Goal: Find specific page/section: Find specific page/section

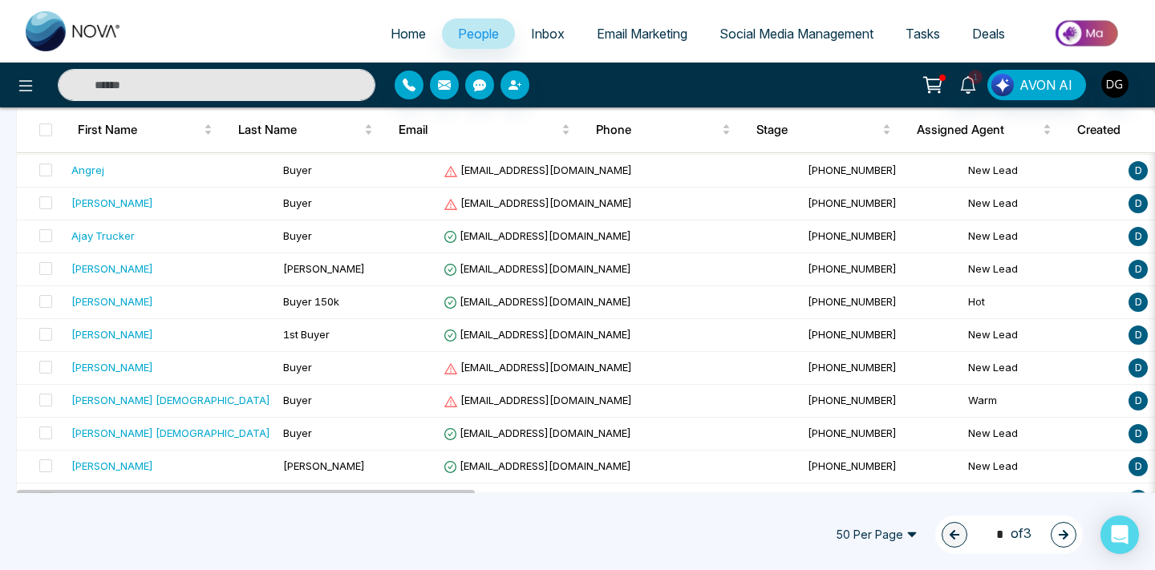
scroll to position [1479, 0]
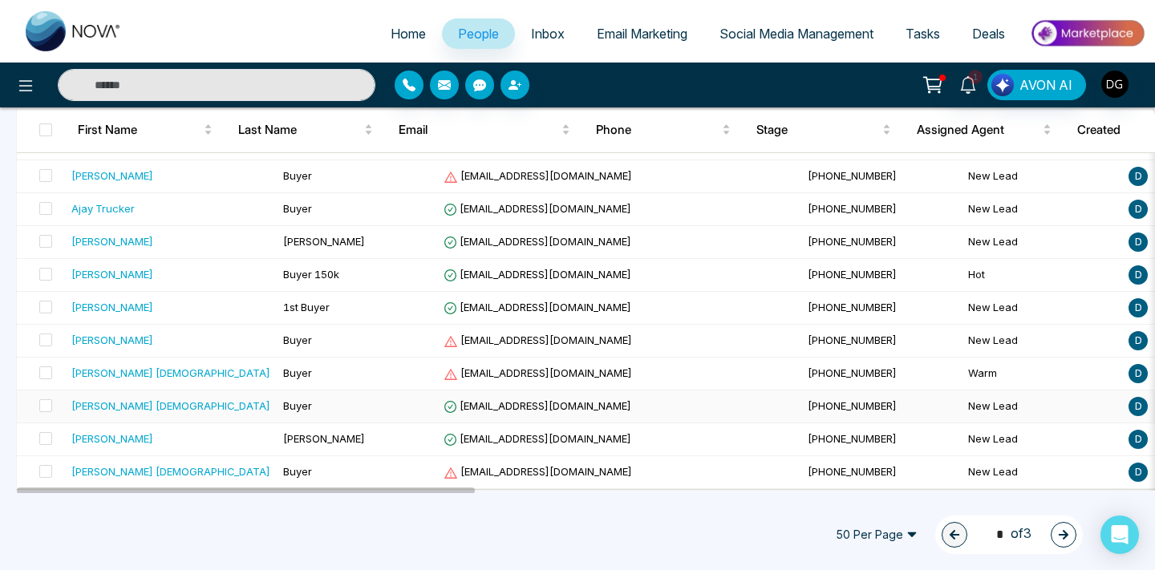
click at [160, 413] on div "[PERSON_NAME] [DEMOGRAPHIC_DATA]" at bounding box center [170, 406] width 199 height 16
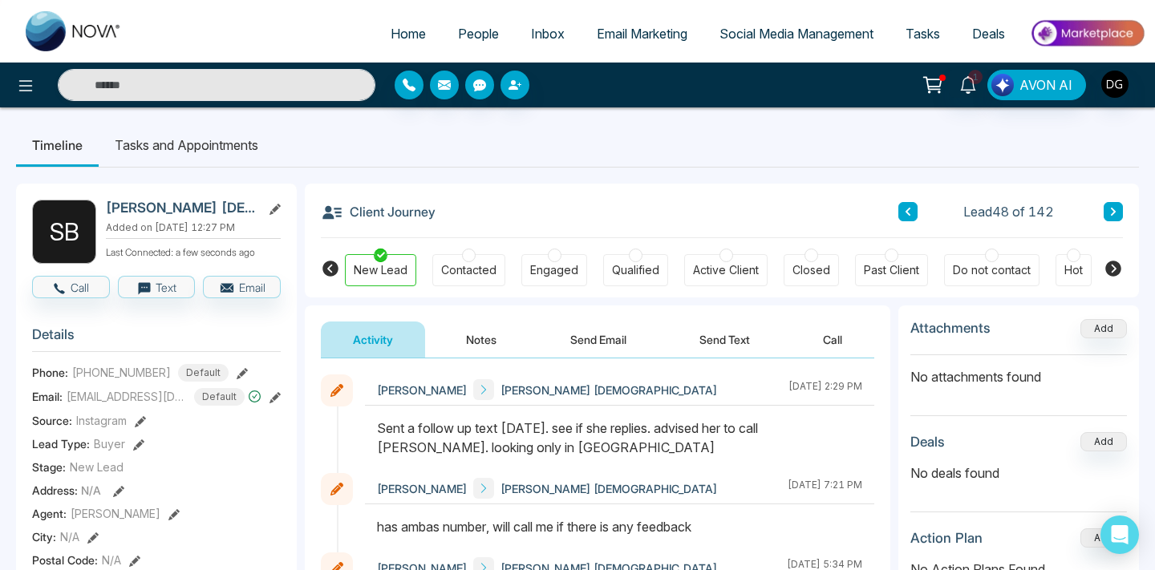
click at [470, 342] on button "Notes" at bounding box center [481, 340] width 95 height 36
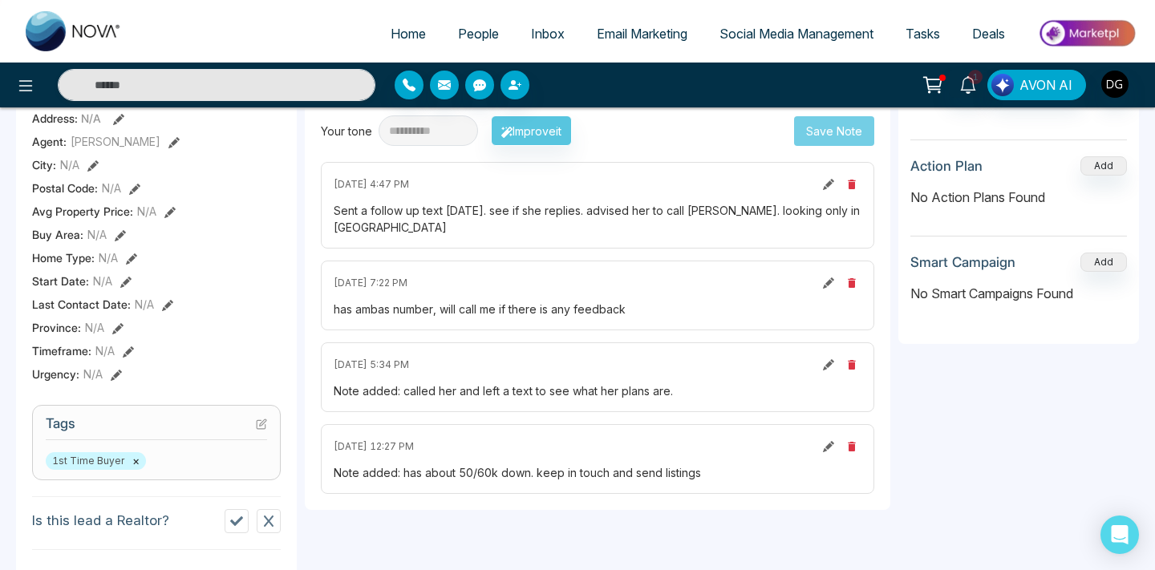
scroll to position [383, 0]
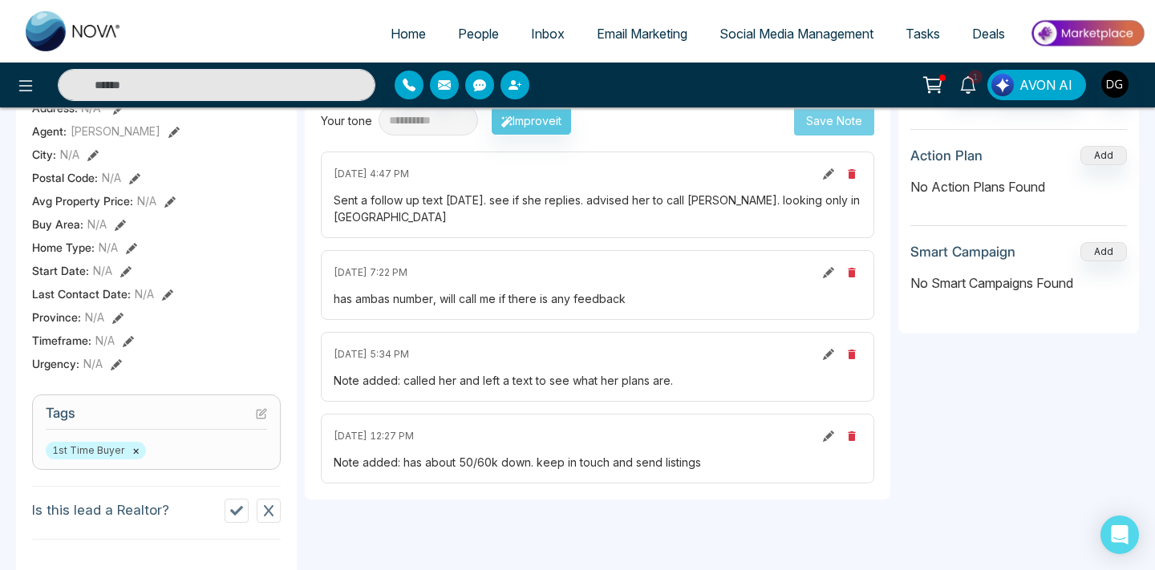
click at [462, 27] on span "People" at bounding box center [478, 34] width 41 height 16
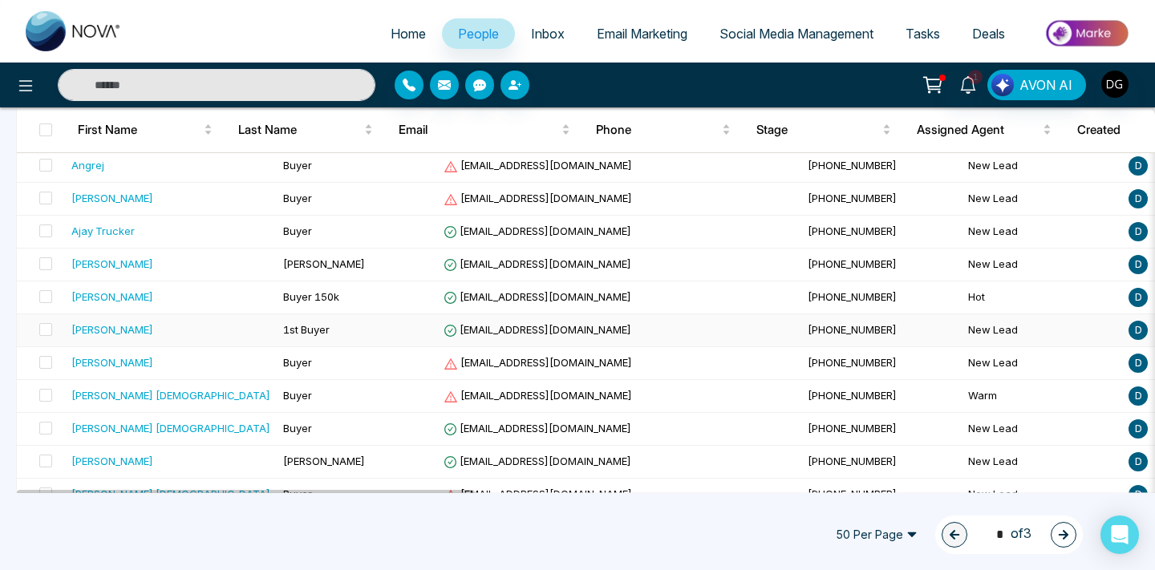
scroll to position [1479, 0]
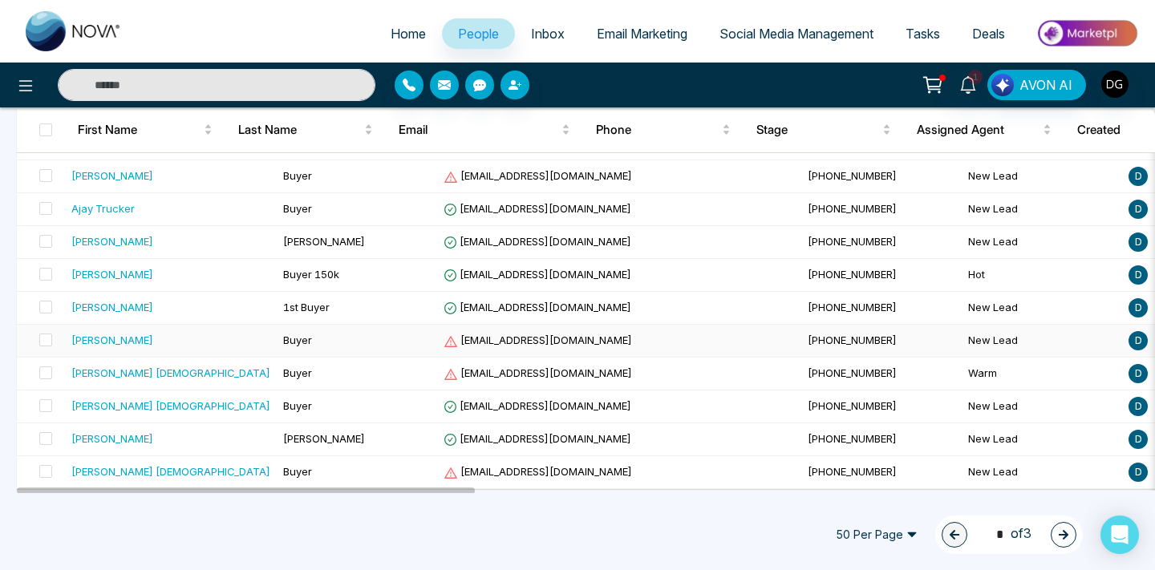
click at [155, 344] on div "[PERSON_NAME]" at bounding box center [170, 340] width 199 height 16
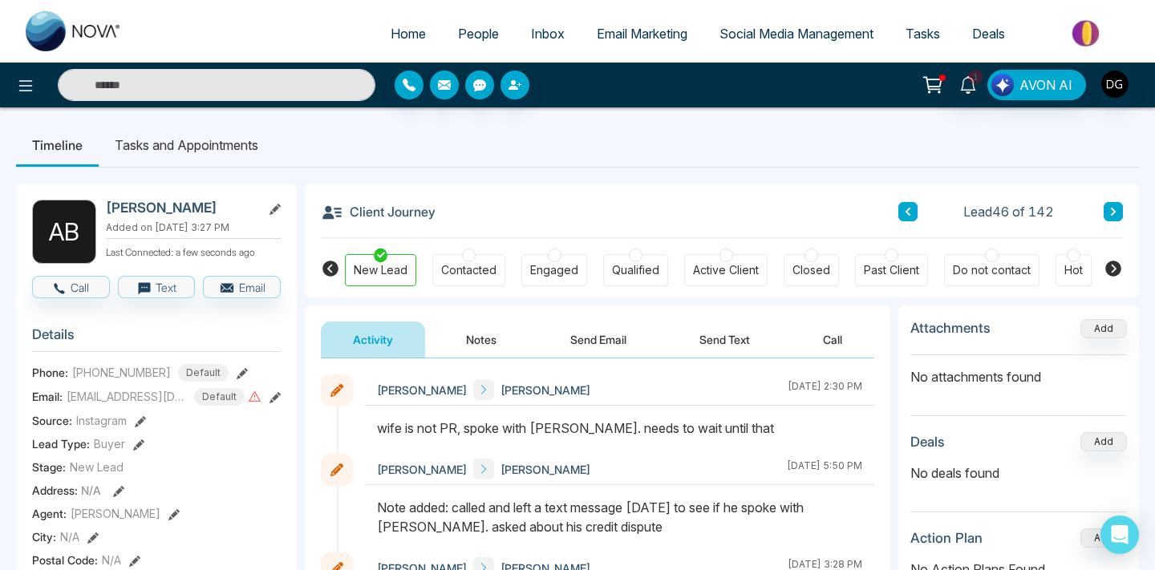
click at [458, 40] on span "People" at bounding box center [478, 34] width 41 height 16
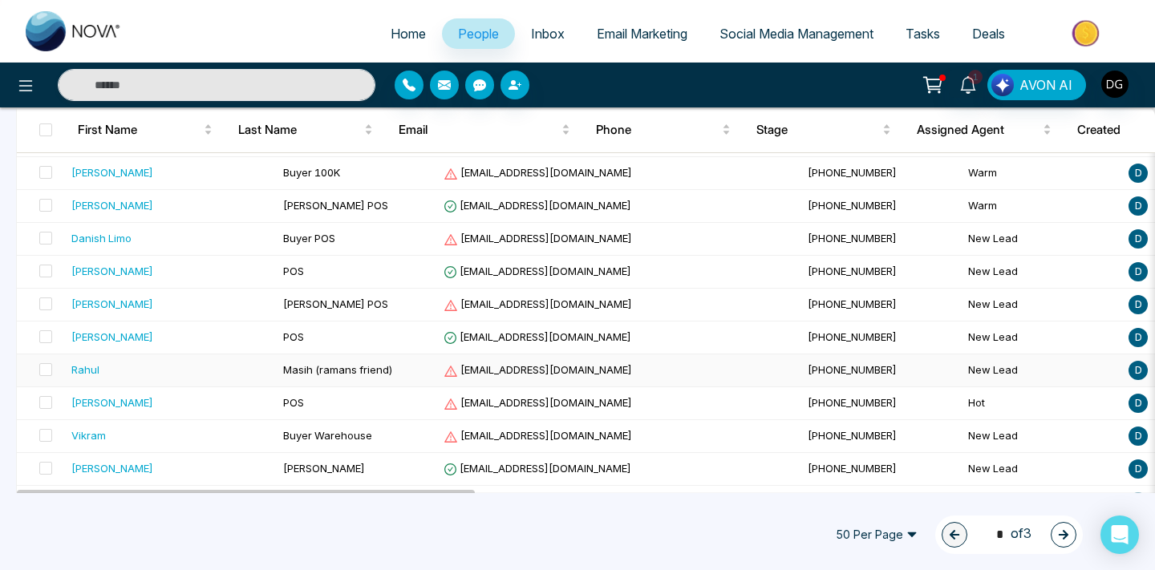
scroll to position [522, 0]
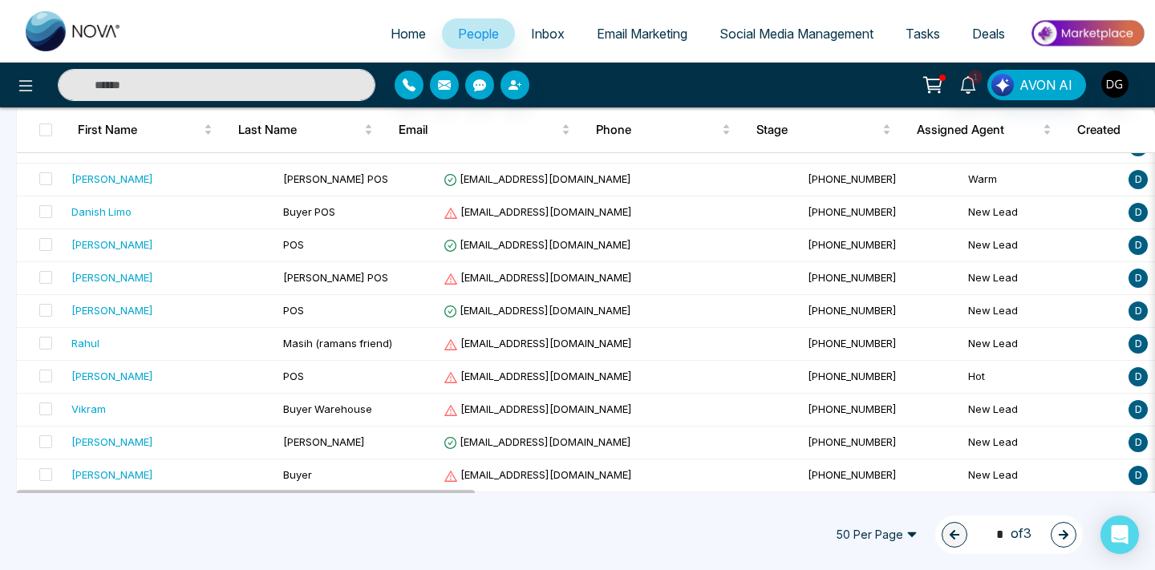
click at [1054, 539] on button "button" at bounding box center [1064, 535] width 26 height 26
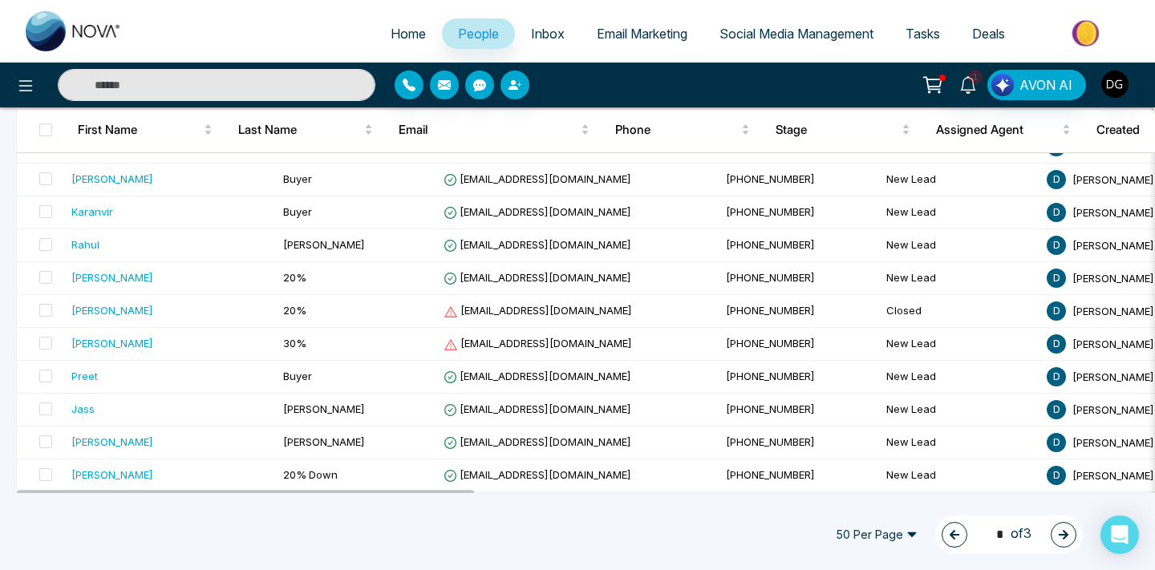
click at [1061, 538] on icon "button" at bounding box center [1063, 534] width 11 height 11
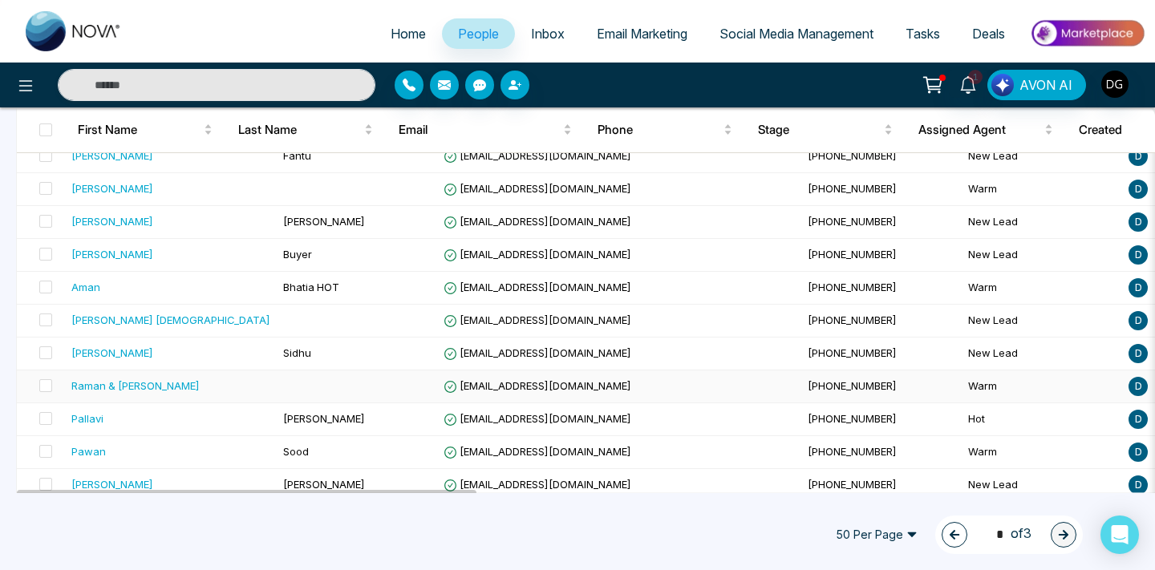
scroll to position [654, 0]
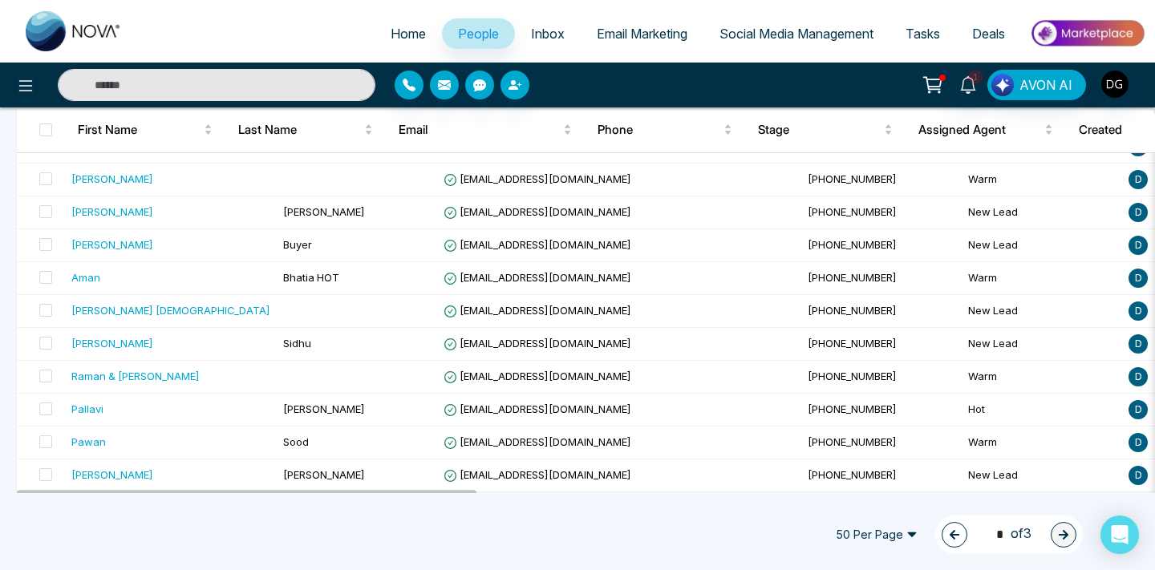
click at [465, 32] on span "People" at bounding box center [478, 34] width 41 height 16
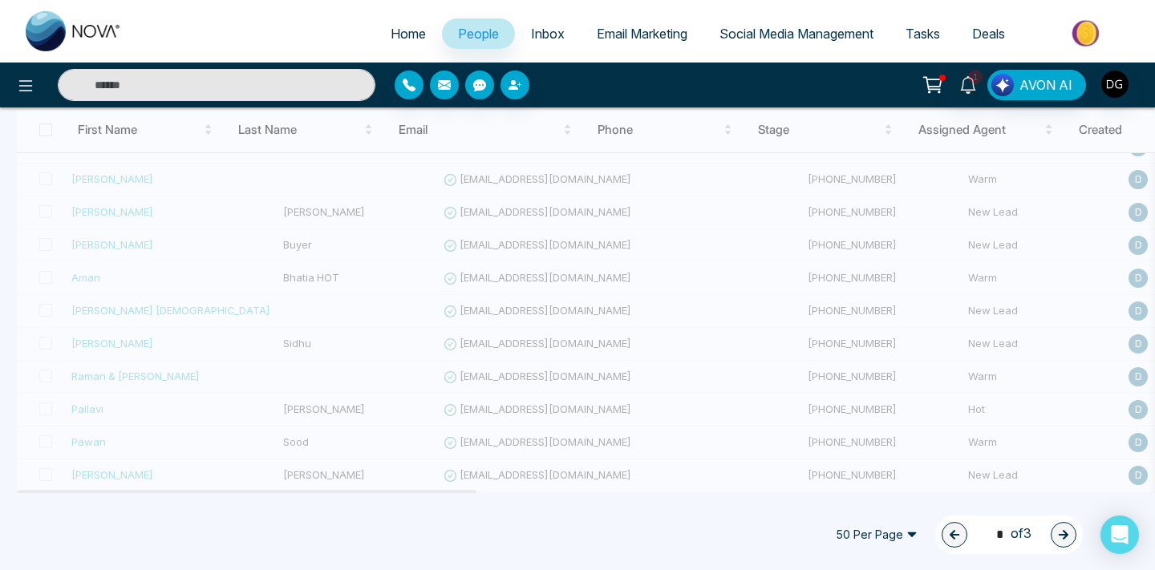
type input "*"
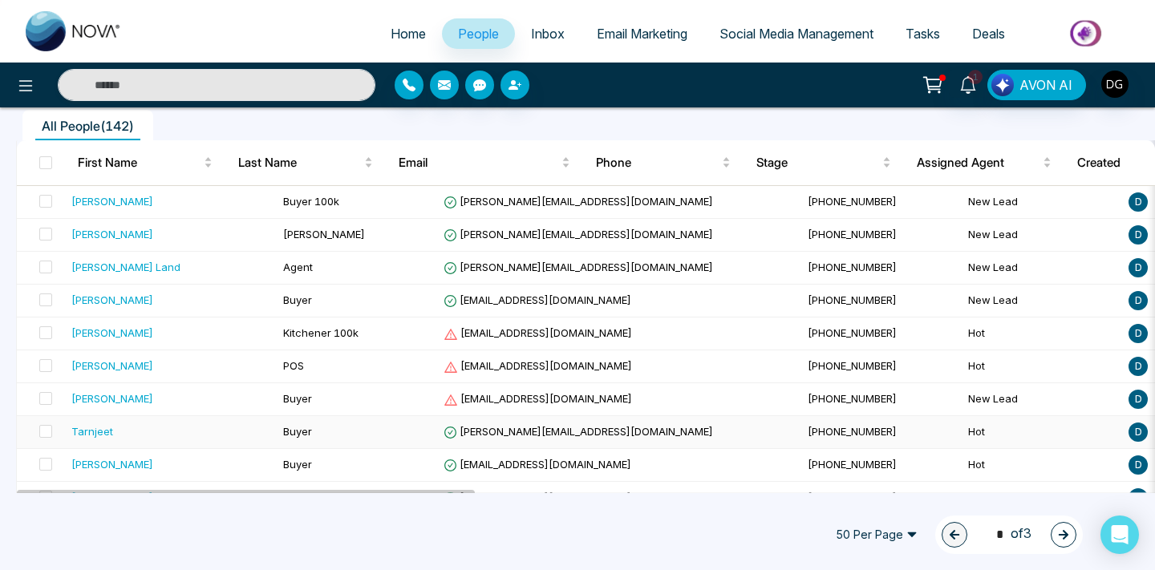
scroll to position [136, 0]
